Goal: Book appointment/travel/reservation

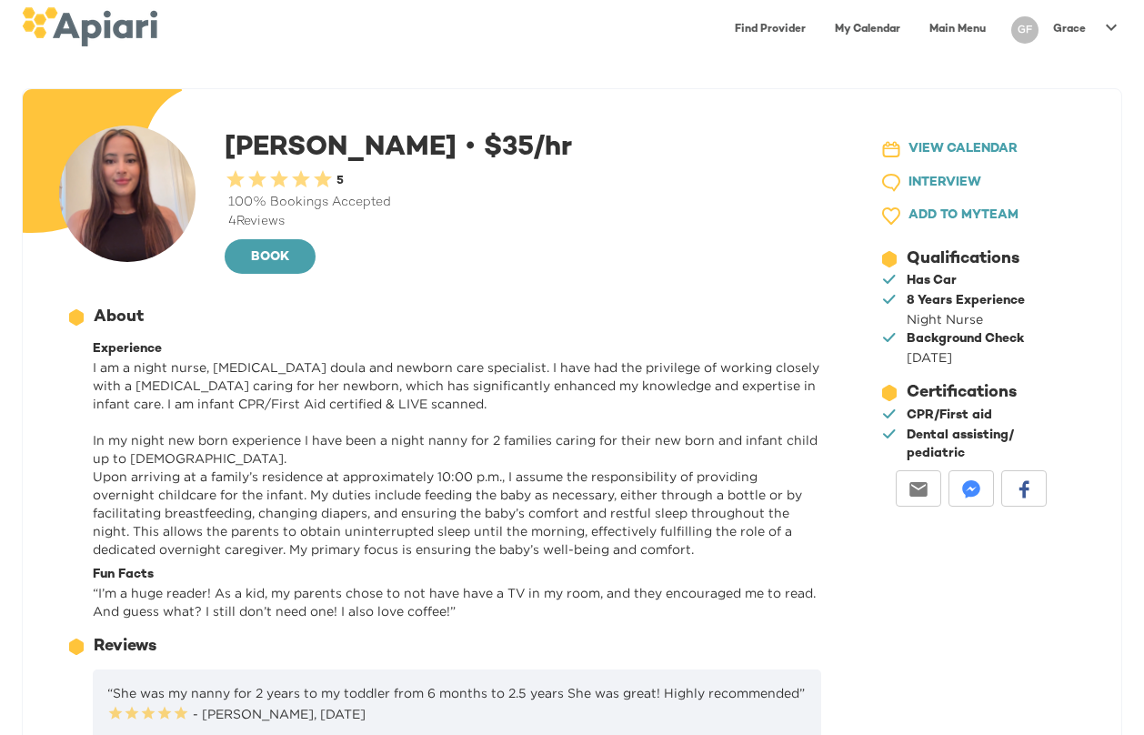
click at [343, 200] on div "100 % Bookings Accepted" at bounding box center [527, 203] width 604 height 18
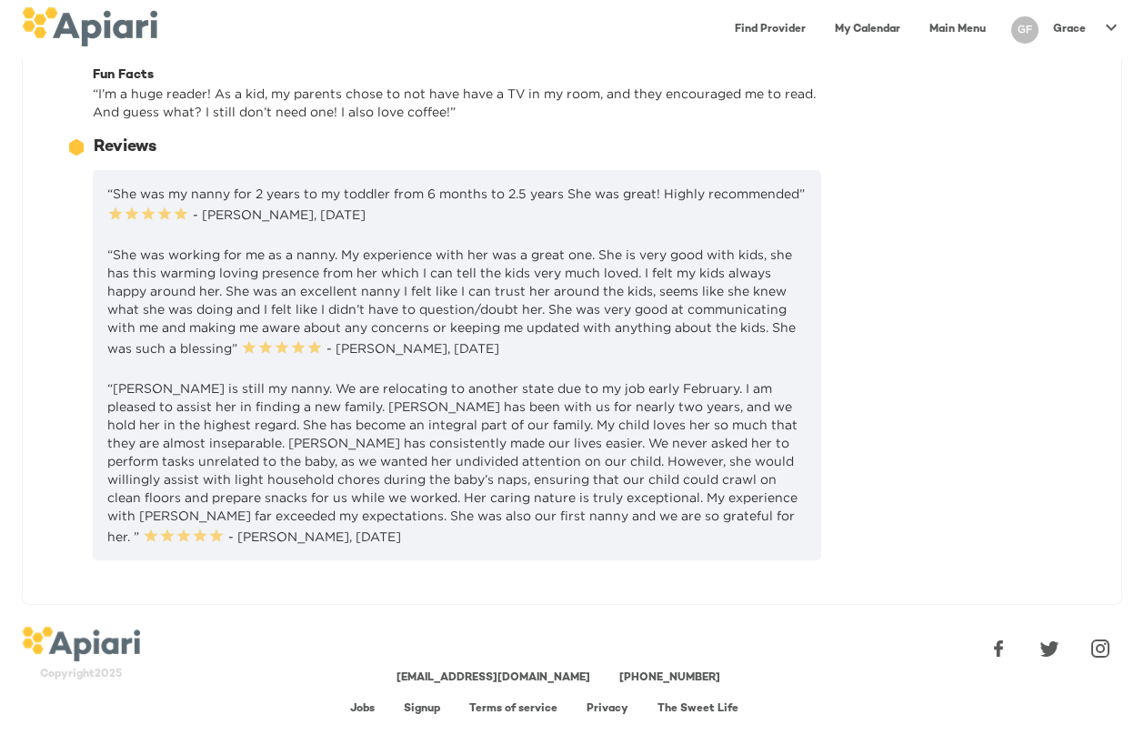
scroll to position [498, 0]
click at [944, 453] on div "23979DC4-A7E4-489C-88E7-37869341D308 Created with sketchtool. VIEW CALENDAR 1D7…" at bounding box center [964, 98] width 257 height 956
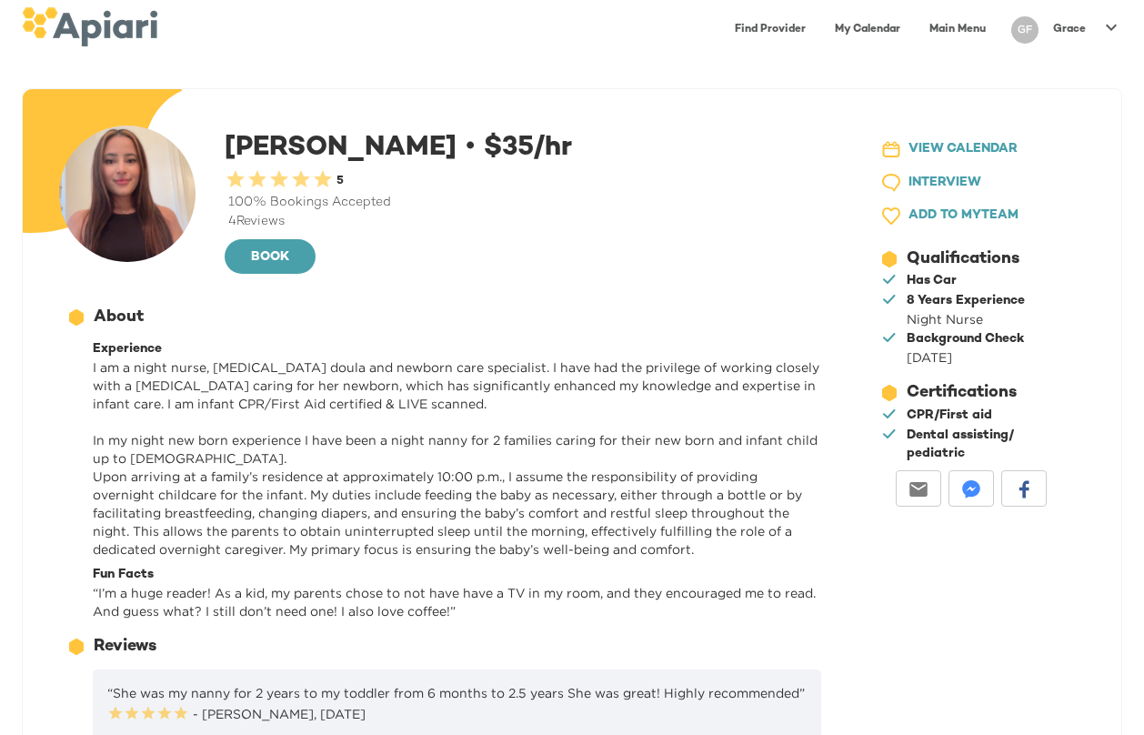
scroll to position [0, 0]
click at [947, 149] on span "VIEW CALENDAR" at bounding box center [963, 149] width 109 height 23
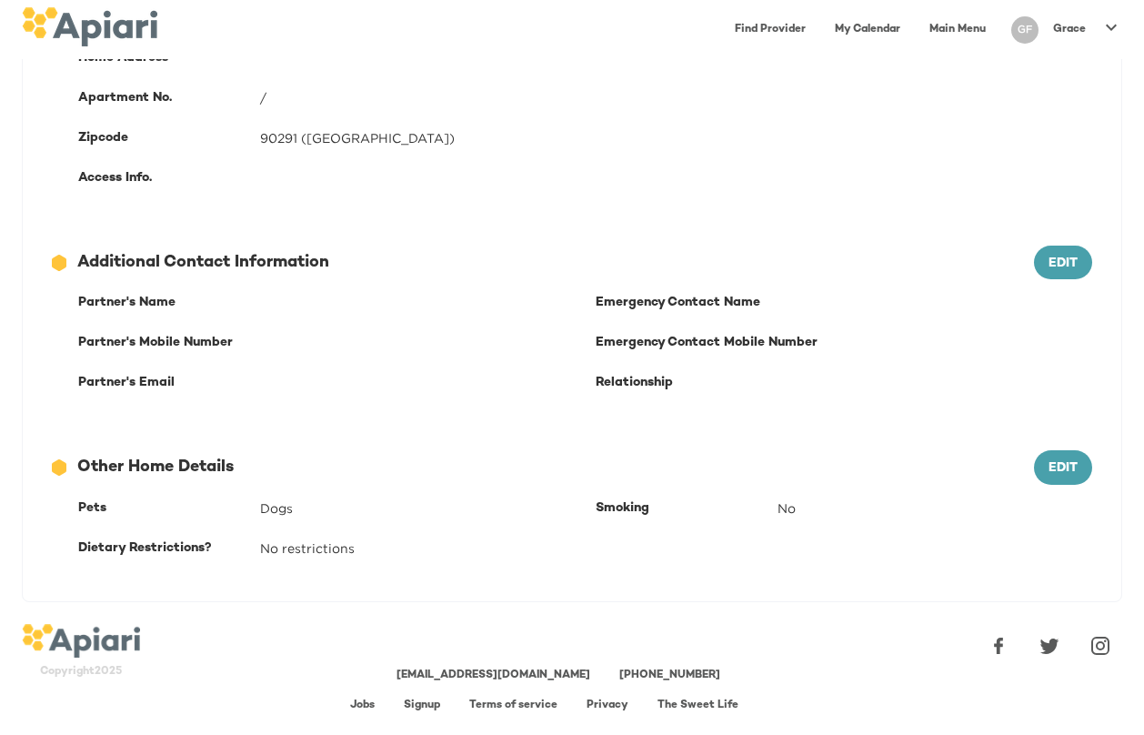
scroll to position [500, 0]
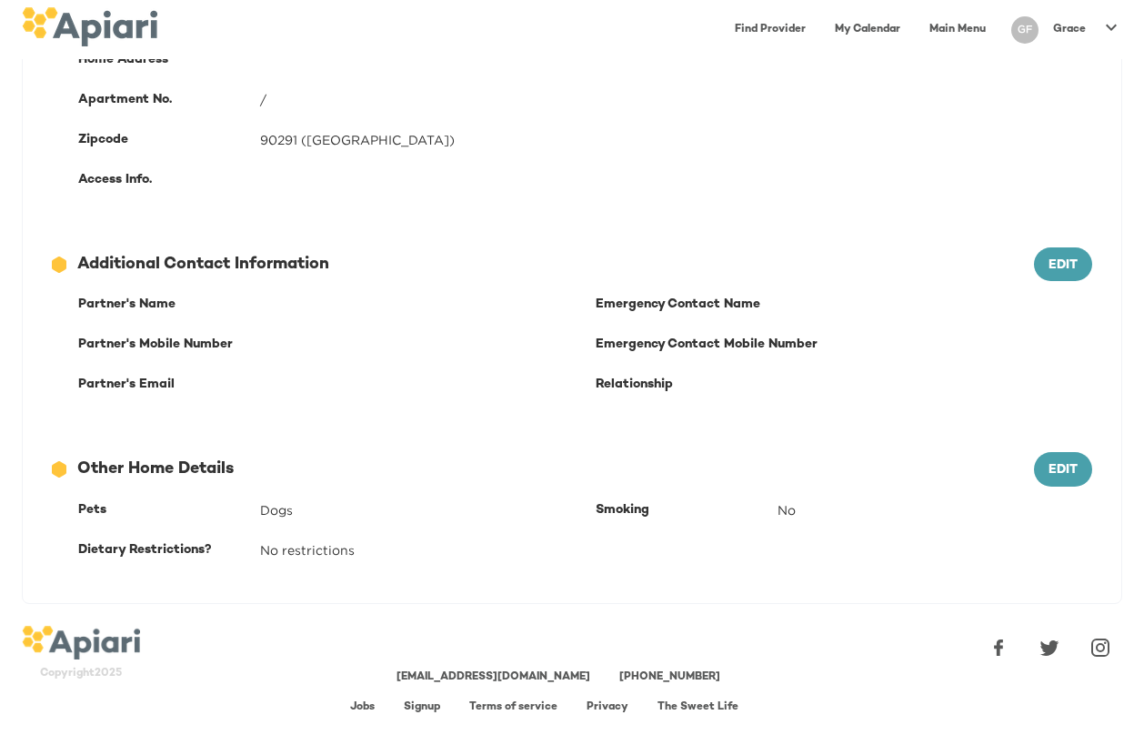
click at [771, 32] on link "Find Provider" at bounding box center [770, 29] width 93 height 37
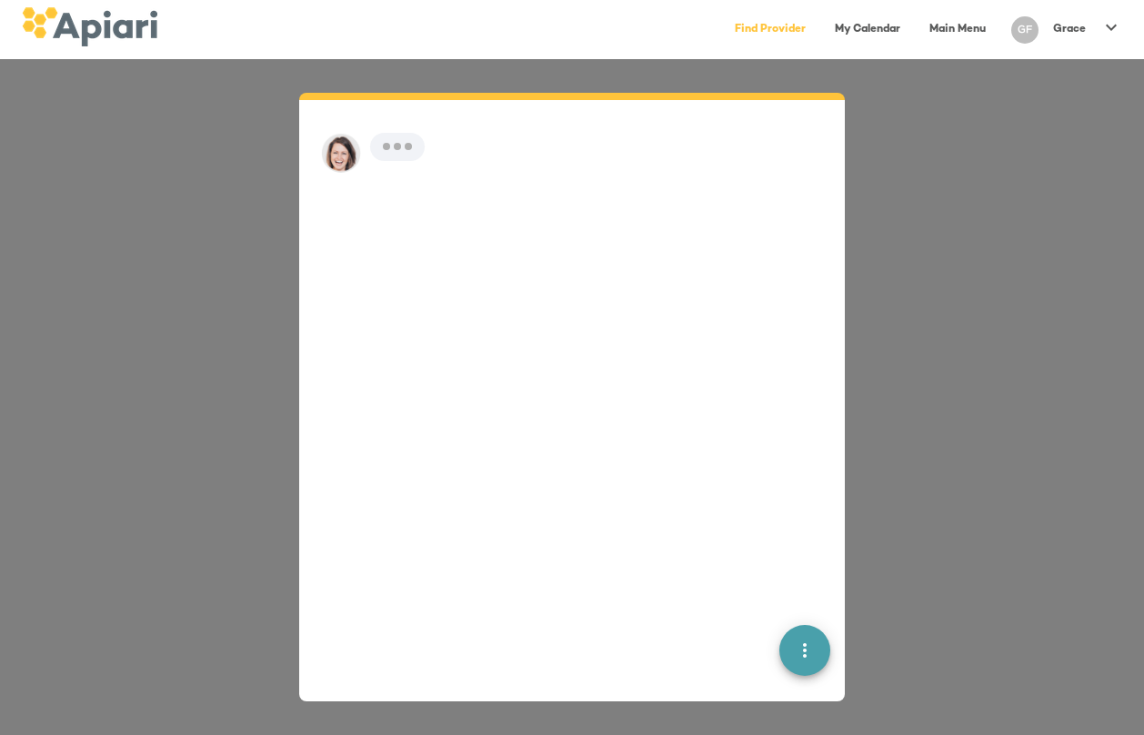
scroll to position [25, 0]
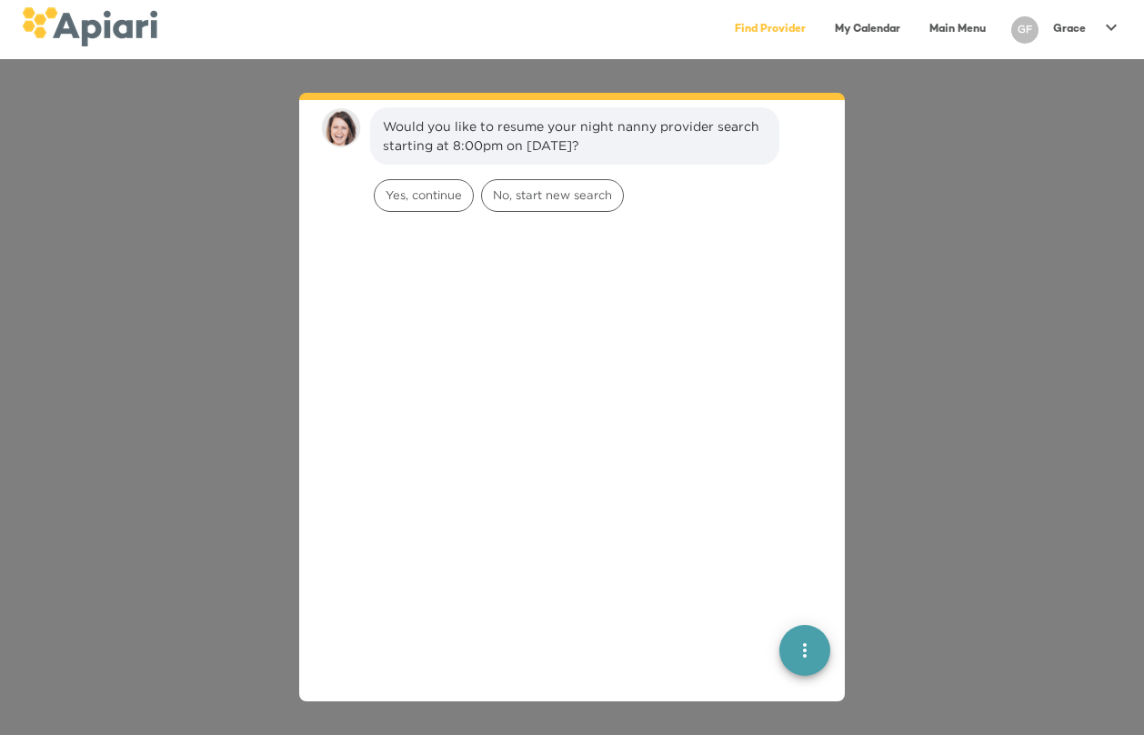
click at [904, 274] on div "Would you like to resume your night nanny provider search starting at 8:00pm on…" at bounding box center [572, 397] width 1144 height 676
click at [868, 36] on link "My Calendar" at bounding box center [867, 29] width 87 height 37
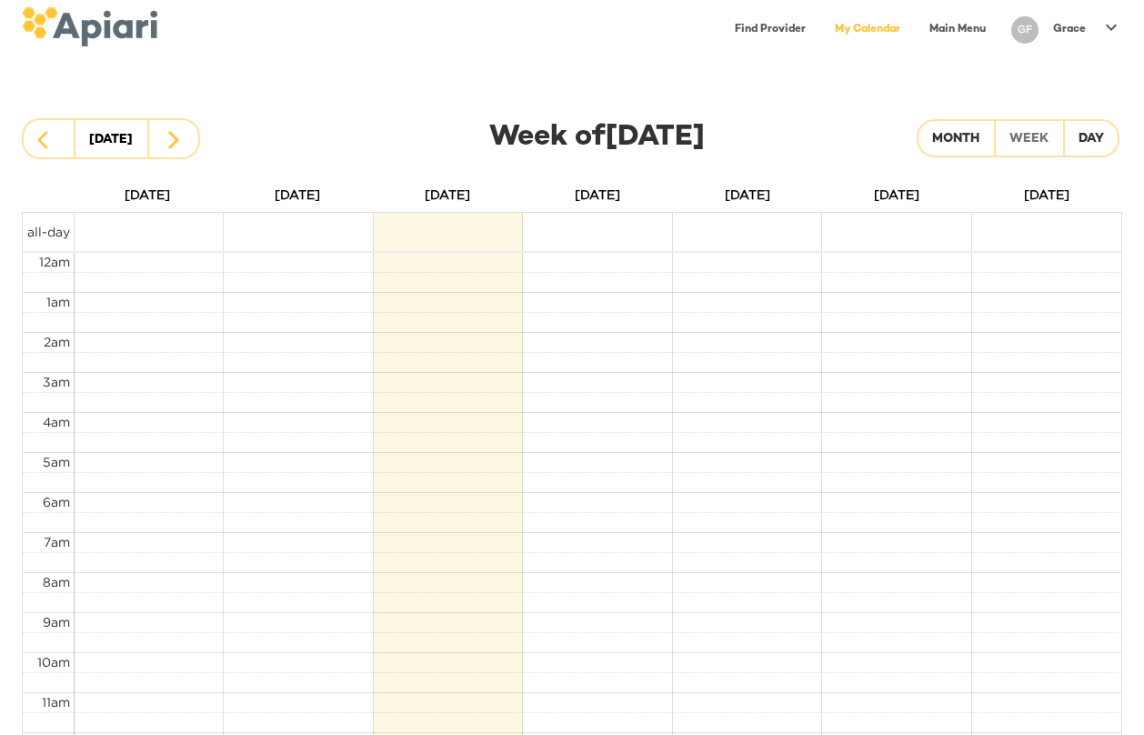
click at [955, 21] on link "Main Menu" at bounding box center [958, 29] width 78 height 37
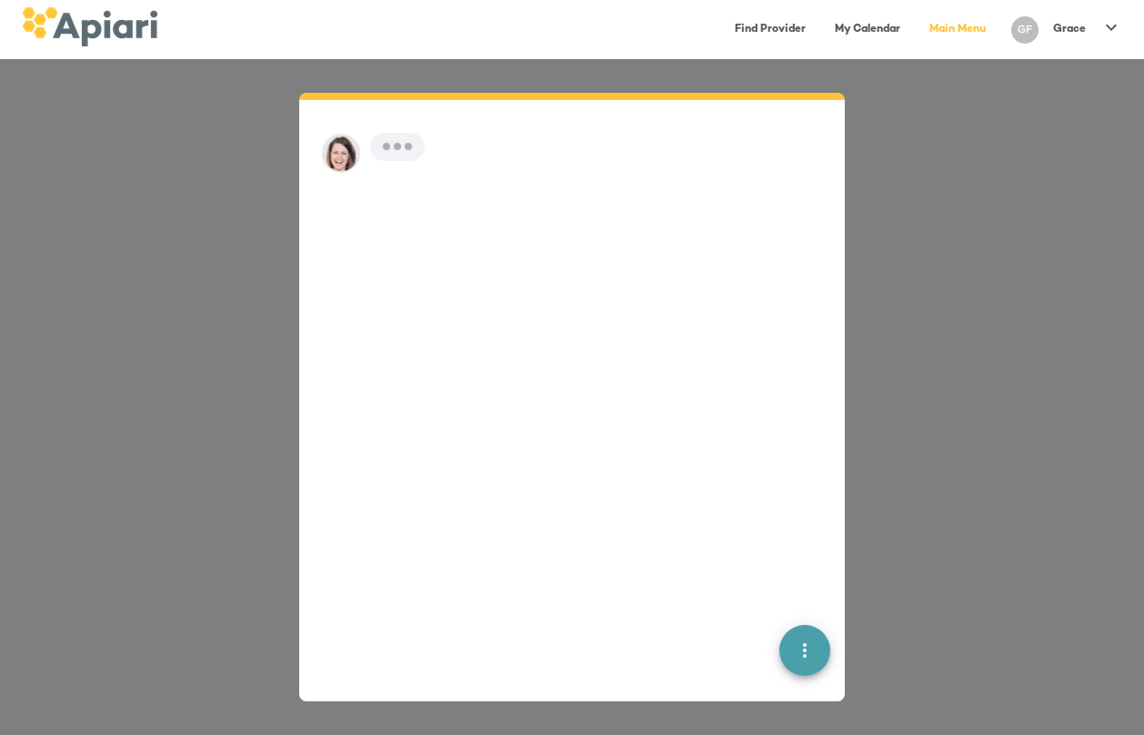
scroll to position [25, 0]
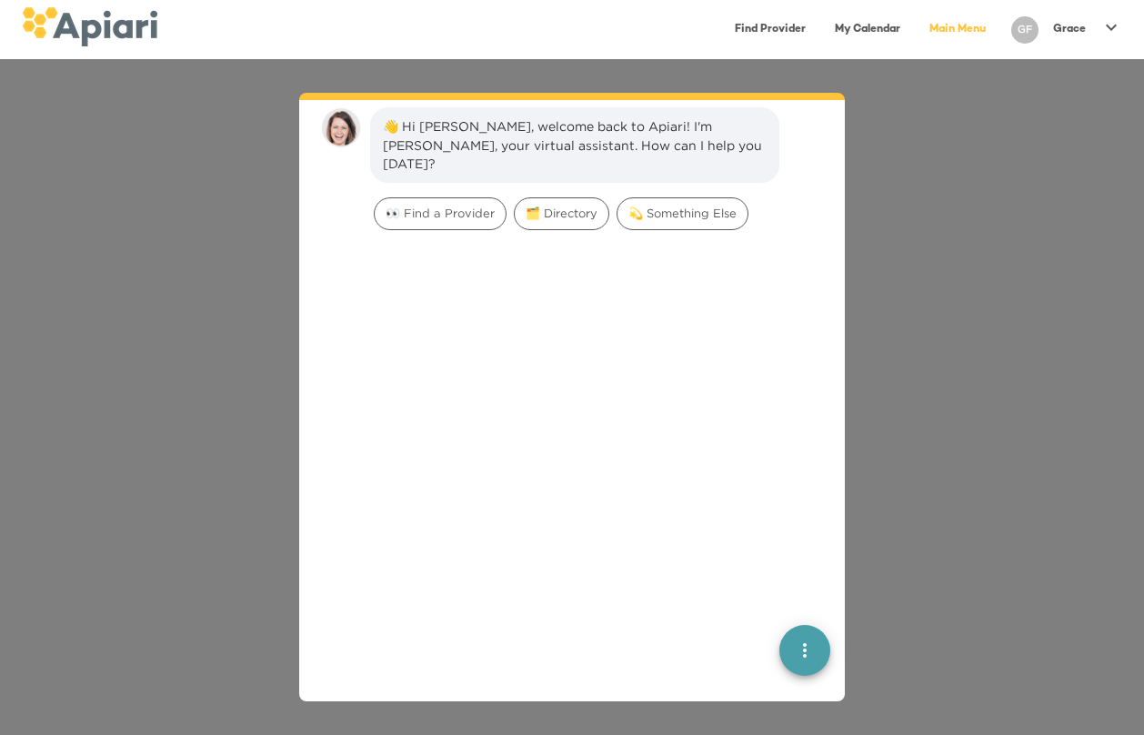
click at [119, 41] on img at bounding box center [90, 26] width 136 height 39
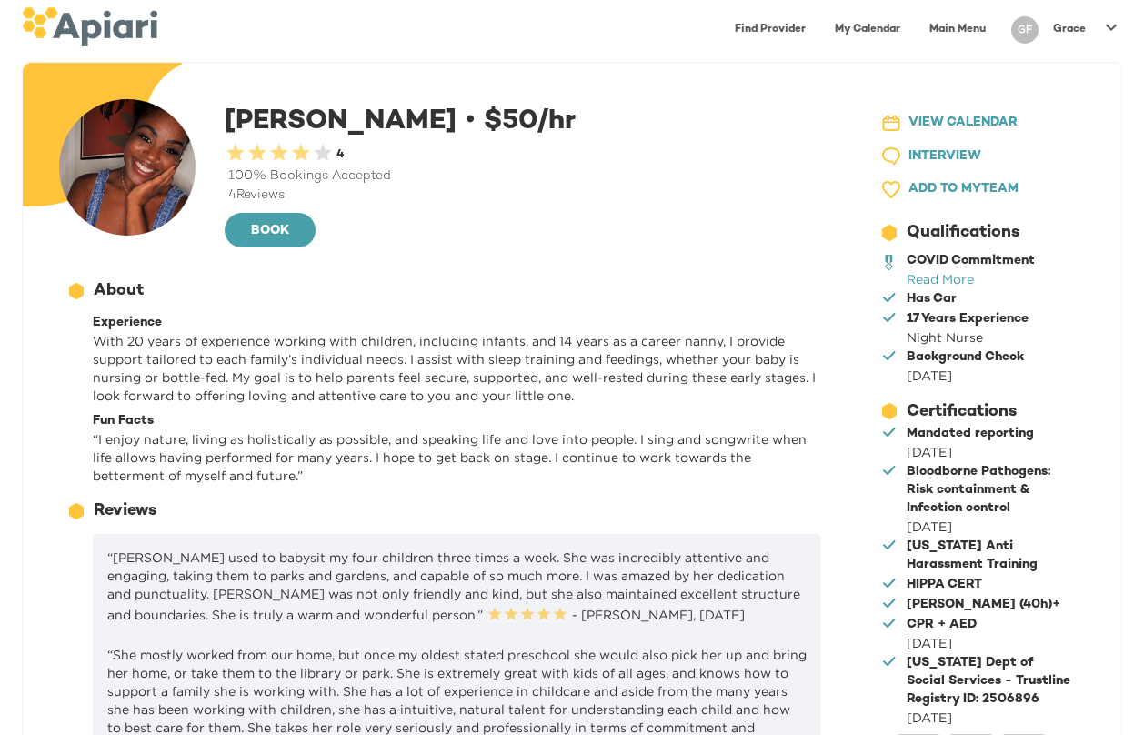
scroll to position [12, 0]
